Goal: Task Accomplishment & Management: Use online tool/utility

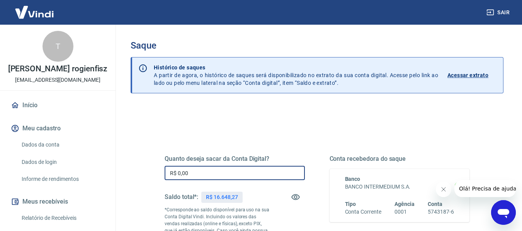
click at [274, 173] on input "R$ 0,00" at bounding box center [234, 173] width 140 height 14
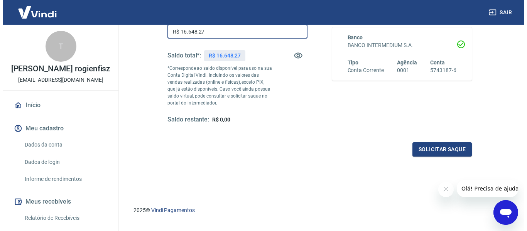
scroll to position [158, 0]
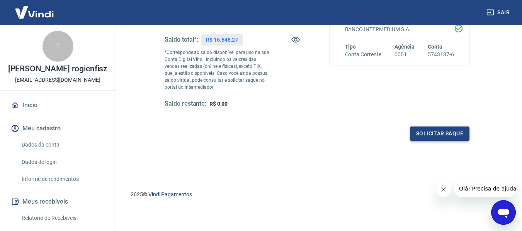
type input "R$ 16.648,27"
click at [418, 131] on button "Solicitar saque" at bounding box center [439, 134] width 59 height 14
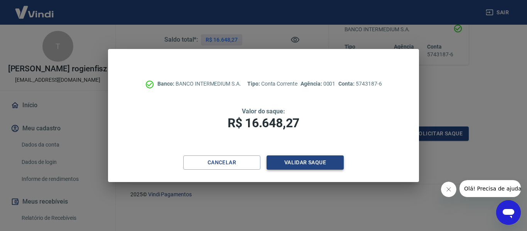
click at [315, 161] on button "Validar saque" at bounding box center [305, 163] width 77 height 14
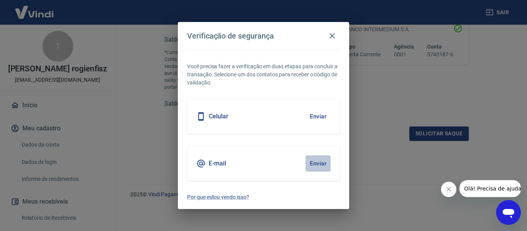
click at [317, 165] on button "Enviar" at bounding box center [318, 164] width 25 height 16
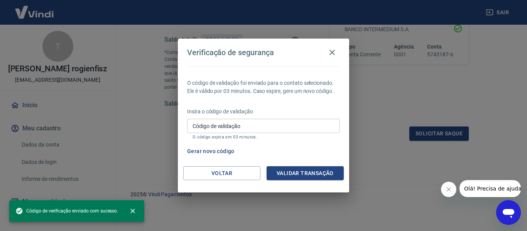
click at [233, 124] on input "Código de validação" at bounding box center [263, 126] width 153 height 14
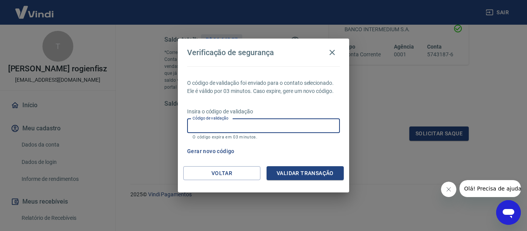
click at [225, 127] on input "Código de validação" at bounding box center [263, 126] width 153 height 14
type input "959965"
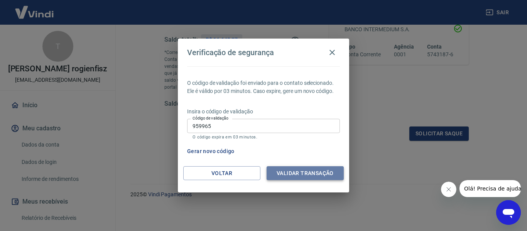
click at [302, 175] on button "Validar transação" at bounding box center [305, 173] width 77 height 14
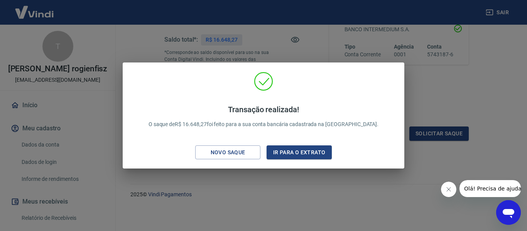
click at [268, 187] on div "Transação realizada! O saque de R$ 16.648,27 foi feito para a sua conta bancári…" at bounding box center [263, 115] width 527 height 231
